Goal: Information Seeking & Learning: Understand process/instructions

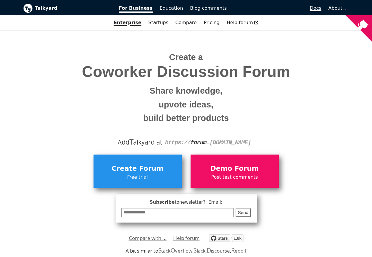
click at [319, 8] on span "Docs" at bounding box center [315, 8] width 11 height 6
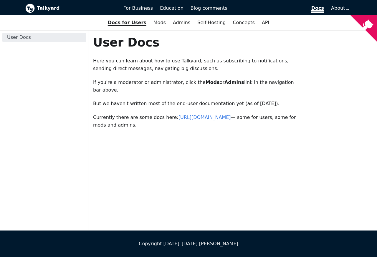
click at [319, 8] on span "Docs" at bounding box center [317, 8] width 13 height 7
